Goal: Navigation & Orientation: Find specific page/section

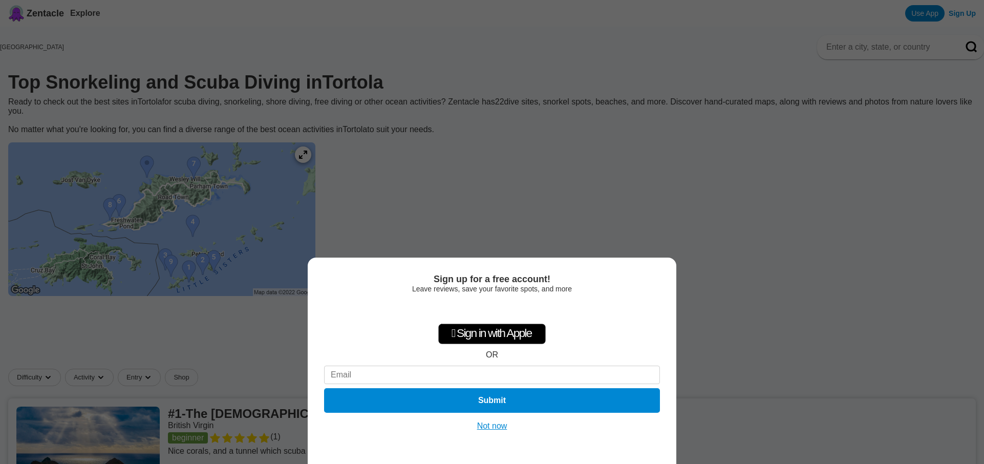
click at [497, 429] on button "Not now" at bounding box center [492, 426] width 36 height 10
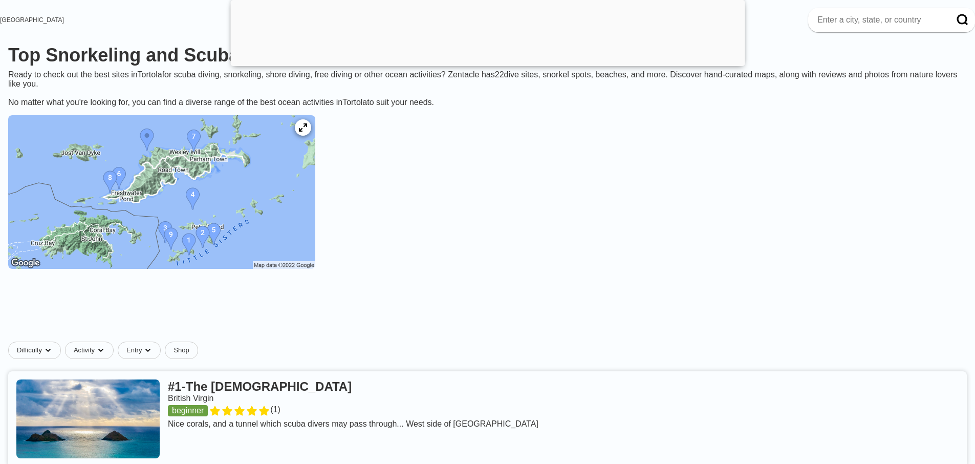
scroll to position [97, 0]
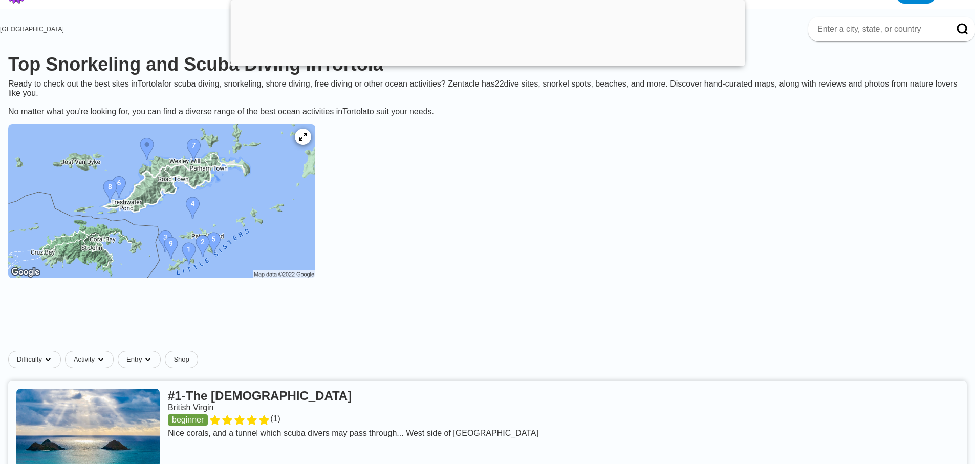
click at [228, 154] on img at bounding box center [161, 201] width 307 height 154
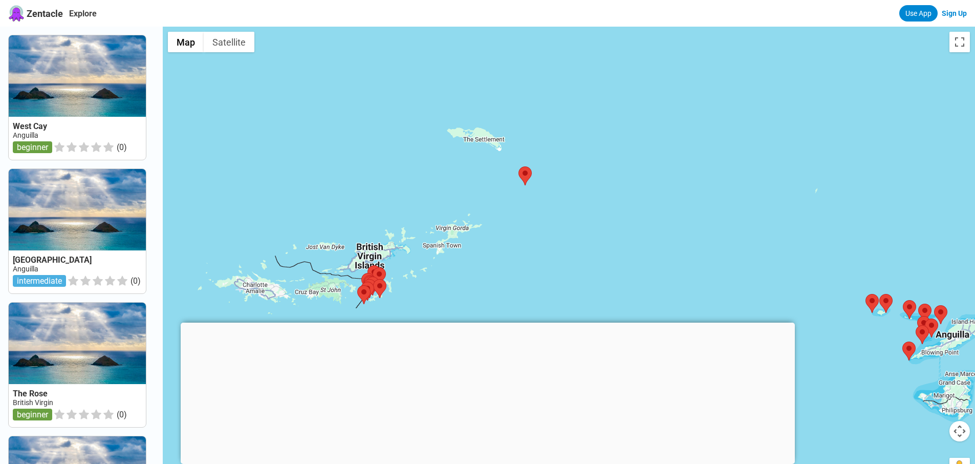
drag, startPoint x: 410, startPoint y: 227, endPoint x: 605, endPoint y: 155, distance: 207.6
click at [605, 155] on div at bounding box center [569, 259] width 812 height 464
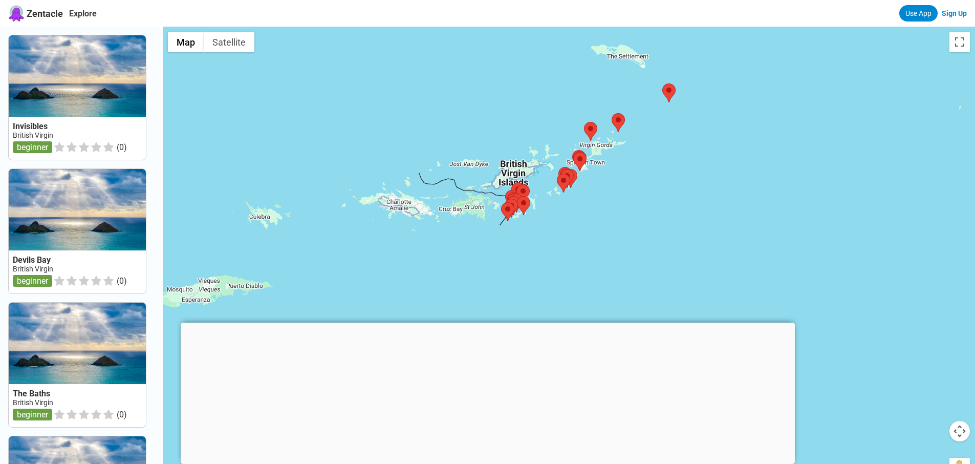
drag, startPoint x: 383, startPoint y: 163, endPoint x: 472, endPoint y: 110, distance: 104.0
click at [472, 110] on div at bounding box center [569, 259] width 812 height 464
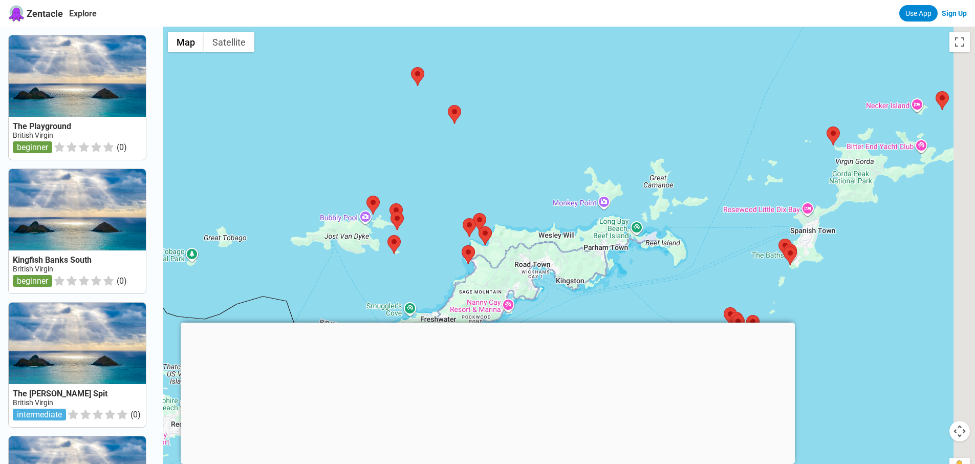
drag, startPoint x: 670, startPoint y: 189, endPoint x: 530, endPoint y: 107, distance: 162.1
click at [530, 107] on div at bounding box center [569, 259] width 812 height 464
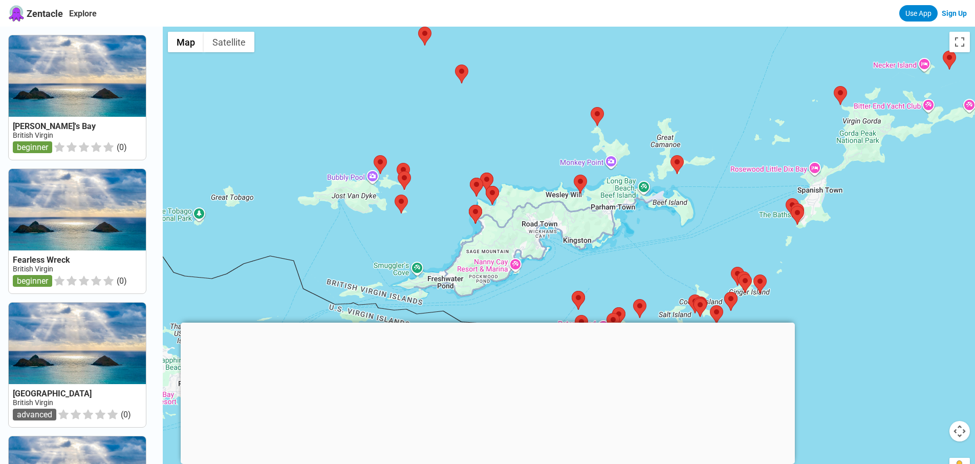
drag, startPoint x: 546, startPoint y: 181, endPoint x: 564, endPoint y: 140, distance: 45.2
click at [564, 140] on div at bounding box center [569, 259] width 812 height 464
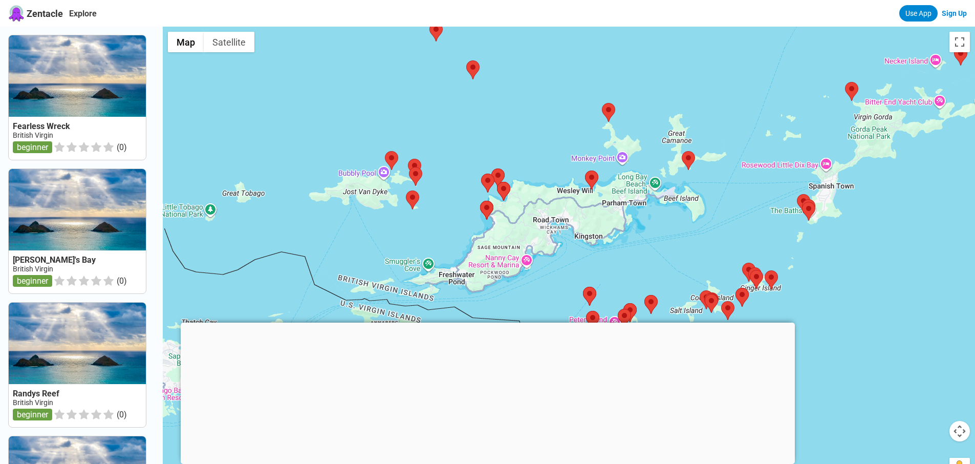
drag, startPoint x: 564, startPoint y: 140, endPoint x: 577, endPoint y: 132, distance: 15.4
click at [577, 132] on div at bounding box center [569, 259] width 812 height 464
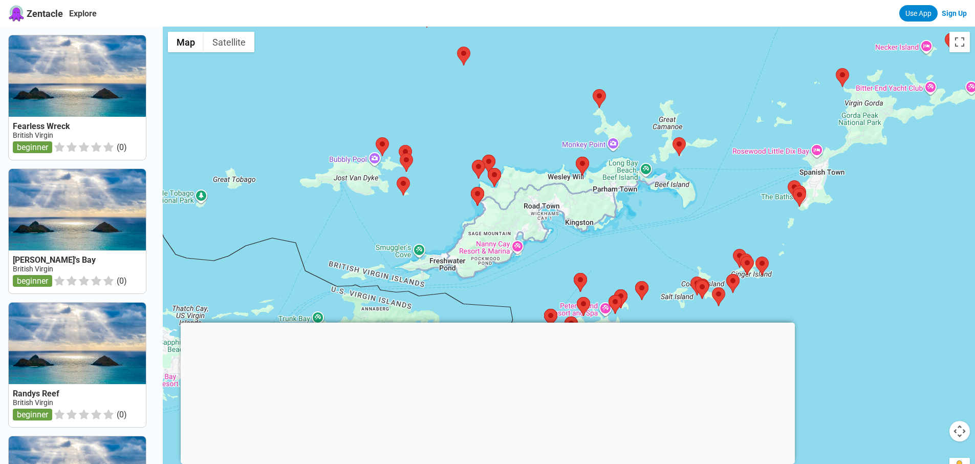
drag, startPoint x: 577, startPoint y: 132, endPoint x: 565, endPoint y: 121, distance: 16.3
click at [565, 121] on div at bounding box center [569, 259] width 812 height 464
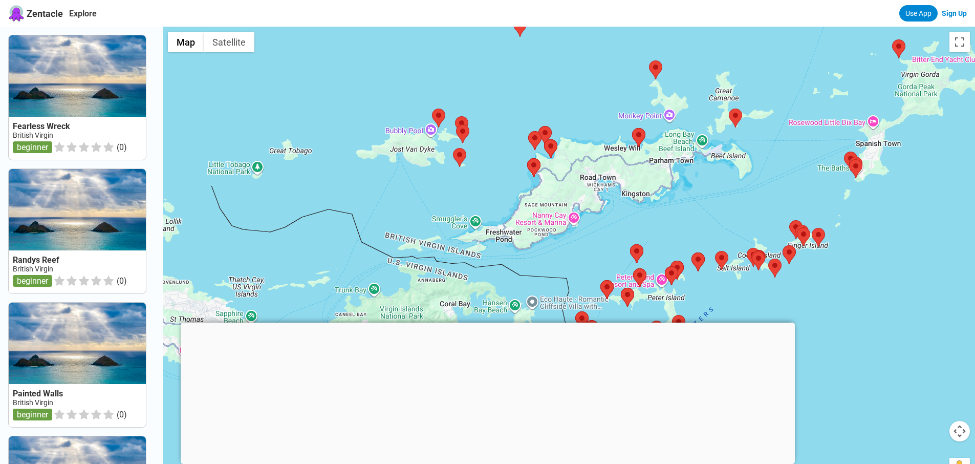
drag, startPoint x: 565, startPoint y: 121, endPoint x: 617, endPoint y: 97, distance: 57.0
click at [617, 97] on div at bounding box center [569, 259] width 812 height 464
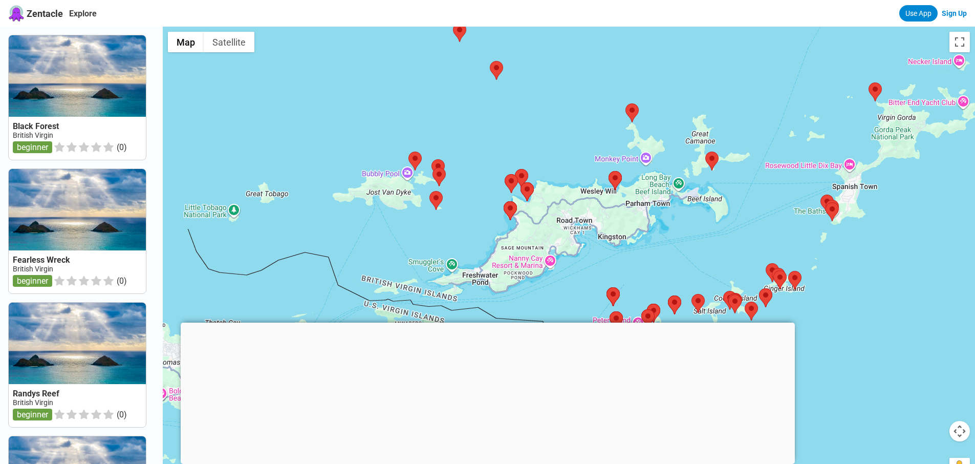
drag, startPoint x: 617, startPoint y: 97, endPoint x: 614, endPoint y: 132, distance: 34.9
click at [614, 132] on div at bounding box center [569, 259] width 812 height 464
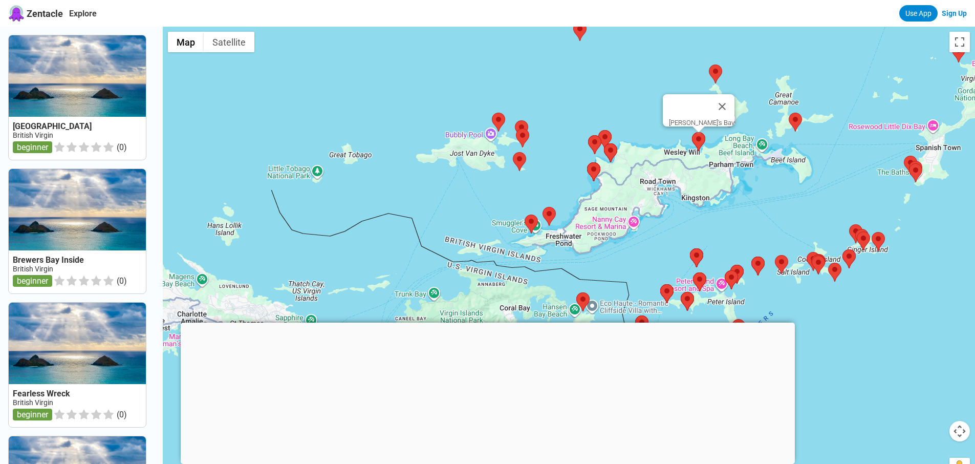
drag, startPoint x: 640, startPoint y: 172, endPoint x: 703, endPoint y: 134, distance: 73.9
click at [692, 132] on area at bounding box center [692, 132] width 0 height 0
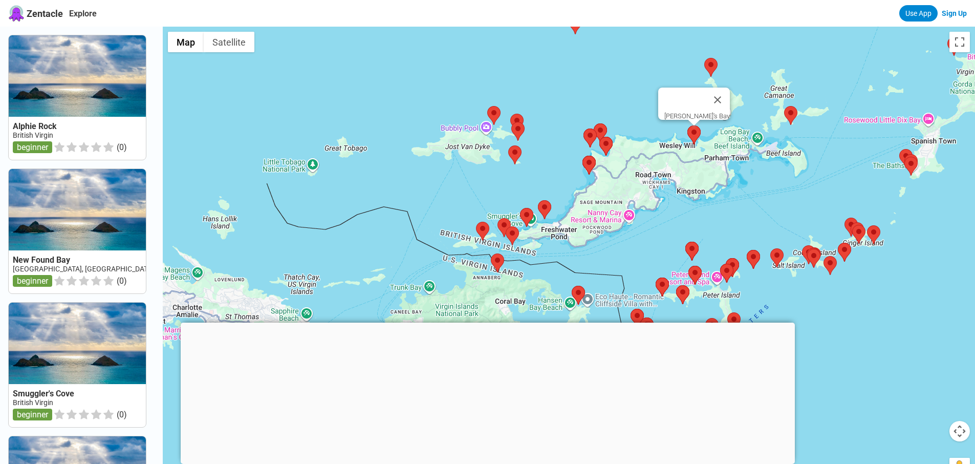
click at [687, 125] on area at bounding box center [687, 125] width 0 height 0
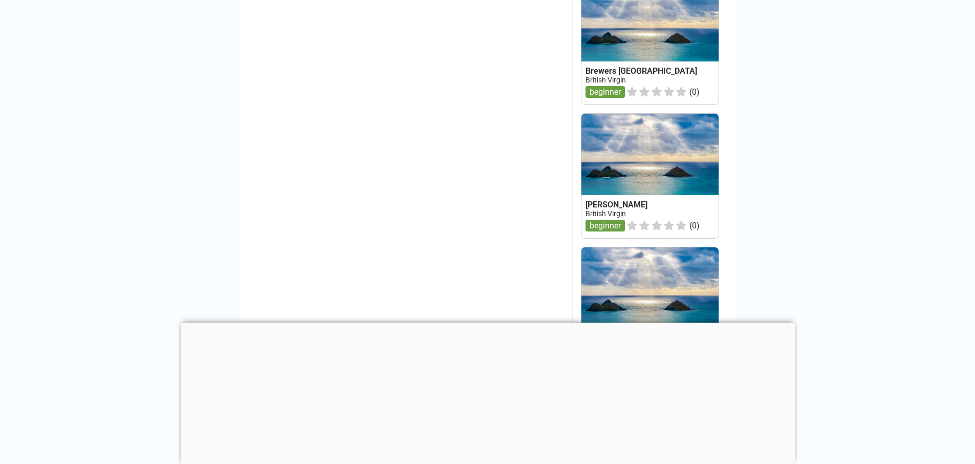
scroll to position [387, 0]
